Goal: Navigation & Orientation: Find specific page/section

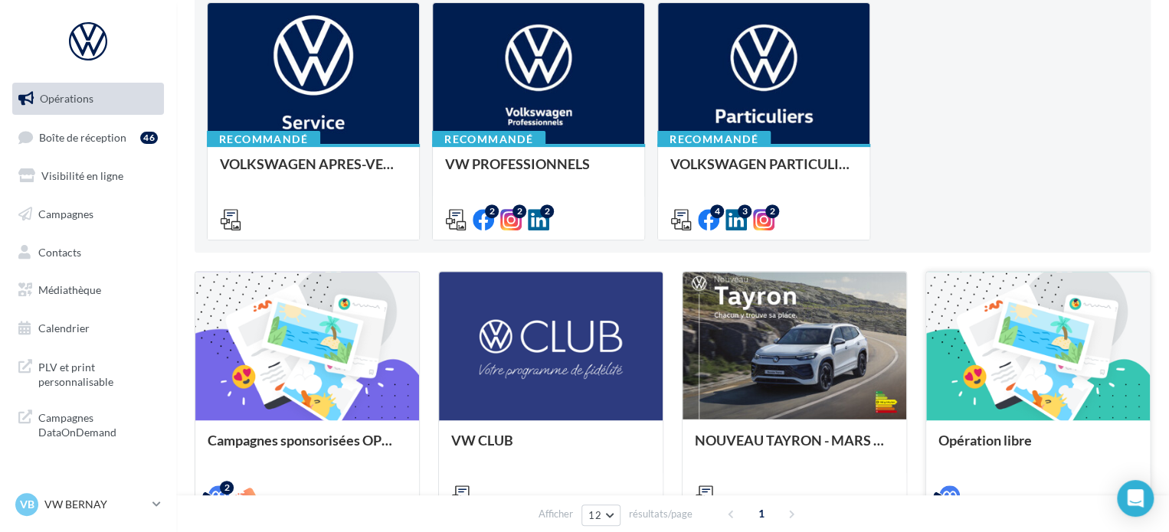
scroll to position [306, 0]
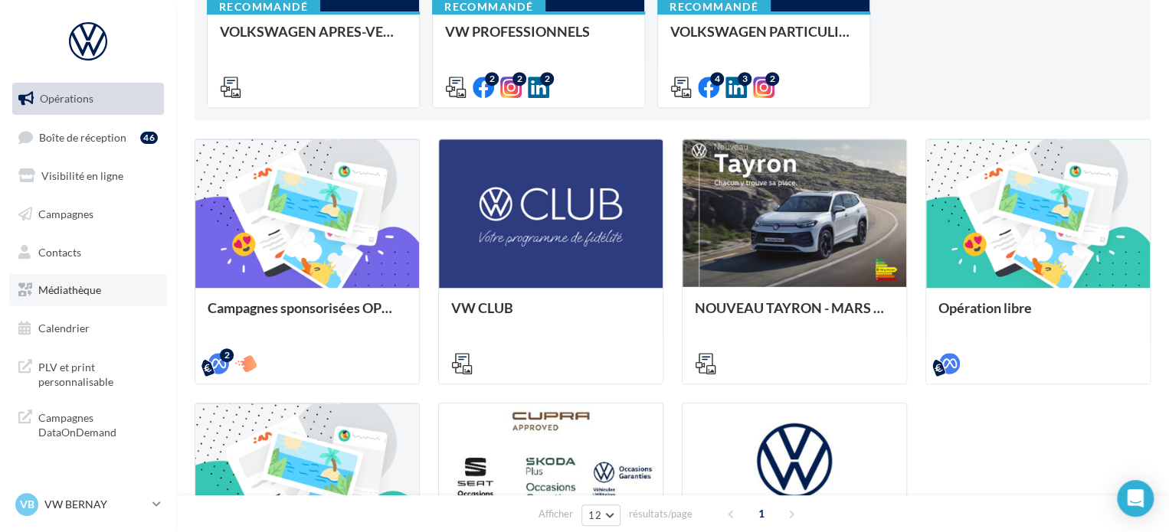
click at [84, 278] on link "Médiathèque" at bounding box center [88, 290] width 158 height 32
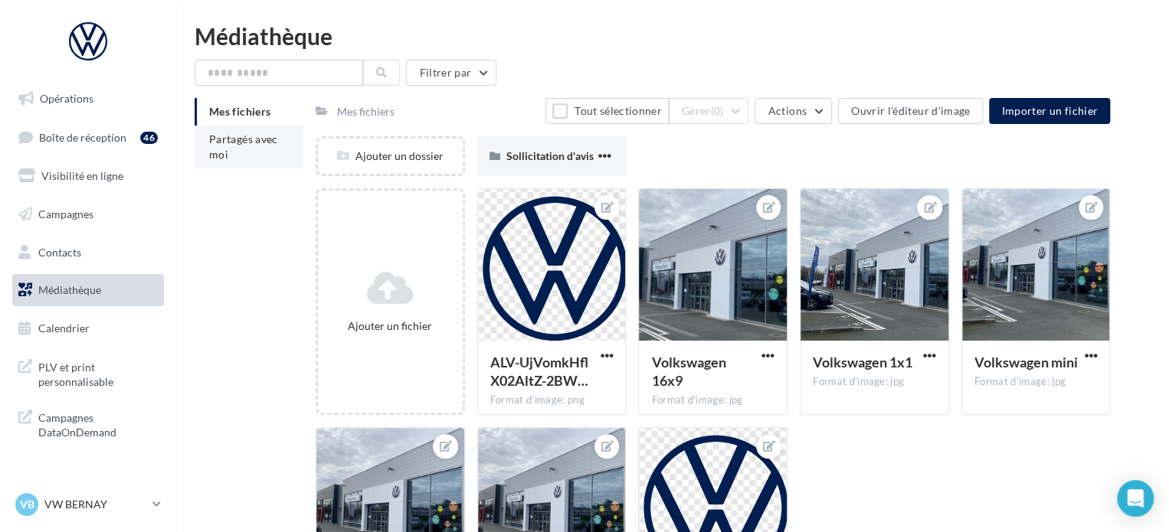
click at [264, 156] on li "Partagés avec moi" at bounding box center [249, 147] width 109 height 43
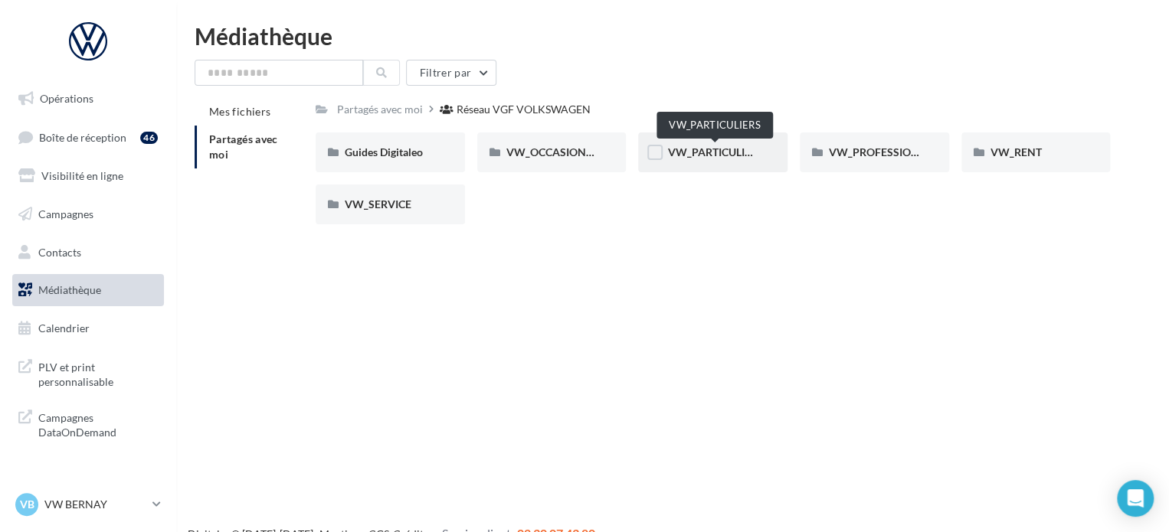
click at [696, 155] on span "VW_PARTICULIERS" at bounding box center [715, 152] width 96 height 13
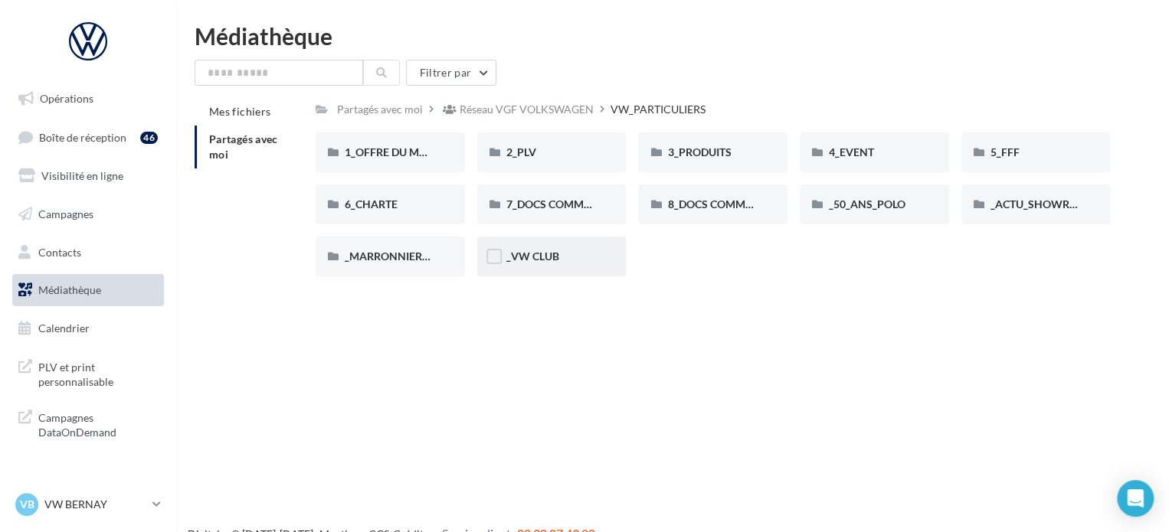
click at [504, 254] on div "_VW CLUB" at bounding box center [551, 257] width 149 height 40
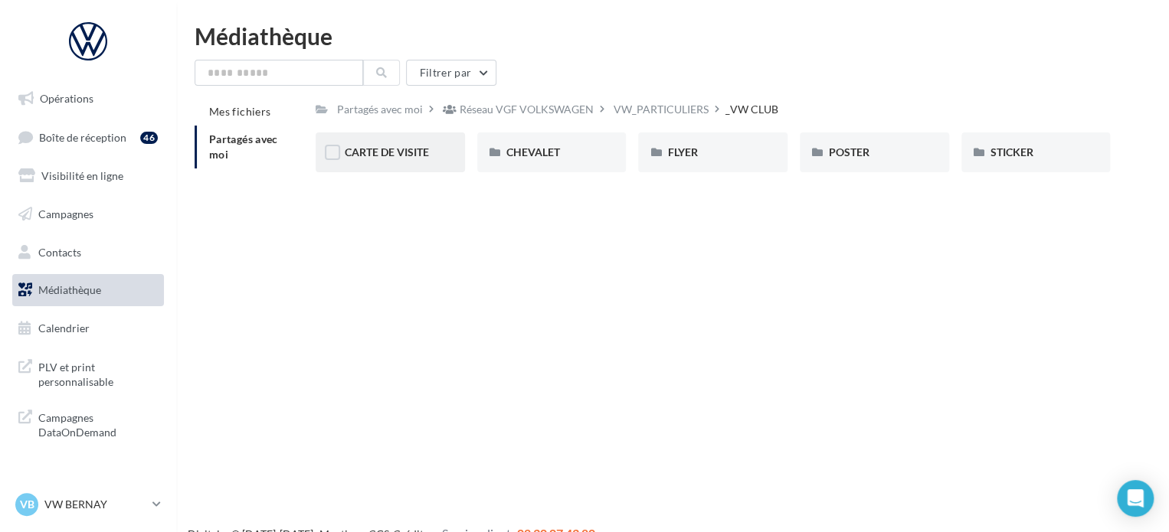
click at [440, 152] on div "CARTE DE VISITE" at bounding box center [390, 153] width 149 height 40
